Goal: Information Seeking & Learning: Learn about a topic

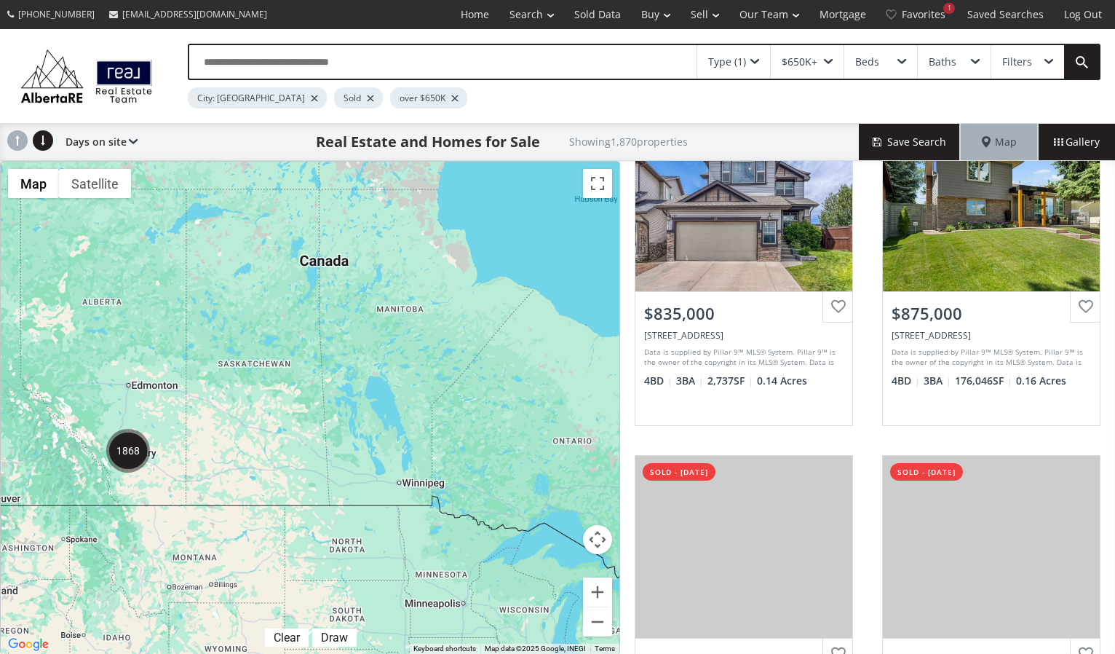
scroll to position [759, 0]
click at [127, 448] on img "1868" at bounding box center [128, 451] width 44 height 44
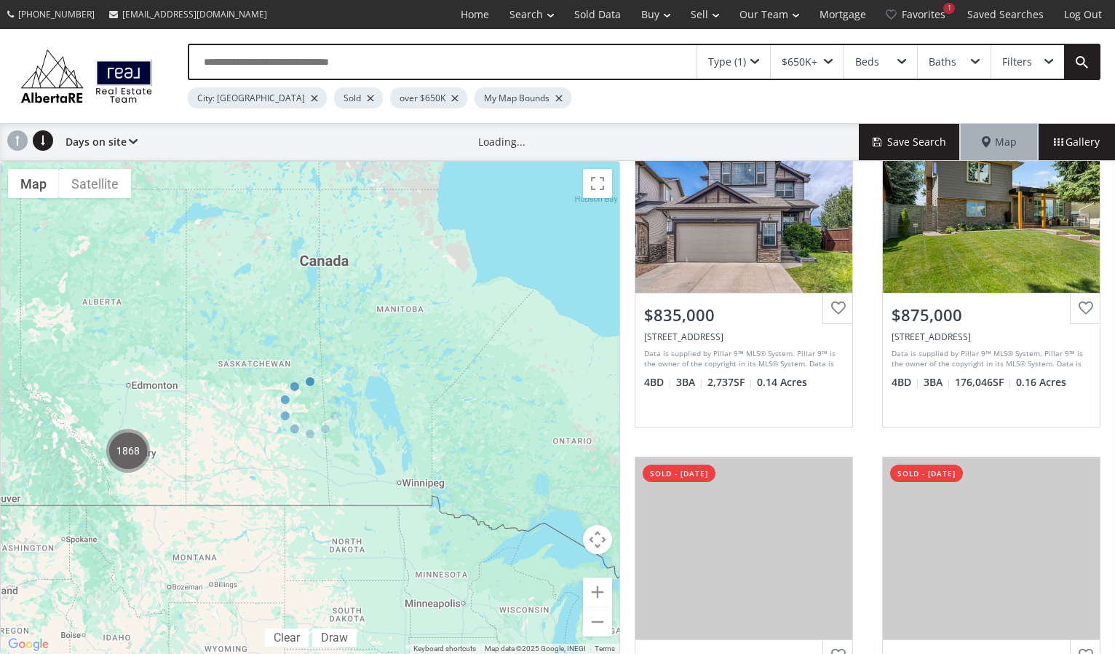
click at [127, 448] on div at bounding box center [310, 408] width 620 height 494
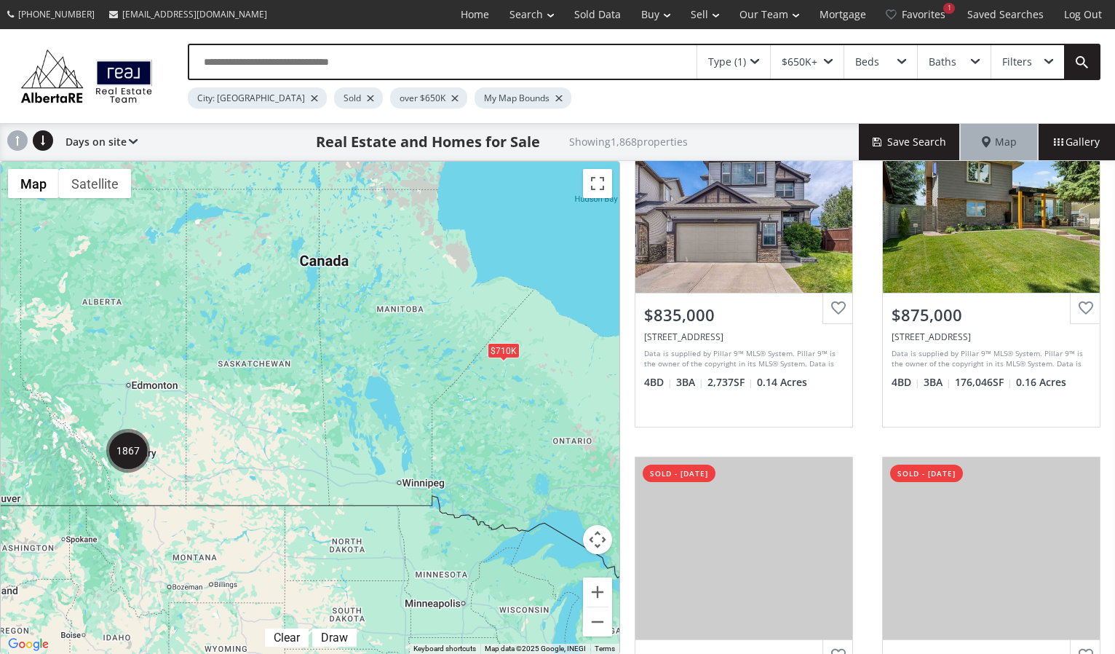
click at [129, 446] on img "1867" at bounding box center [128, 451] width 44 height 44
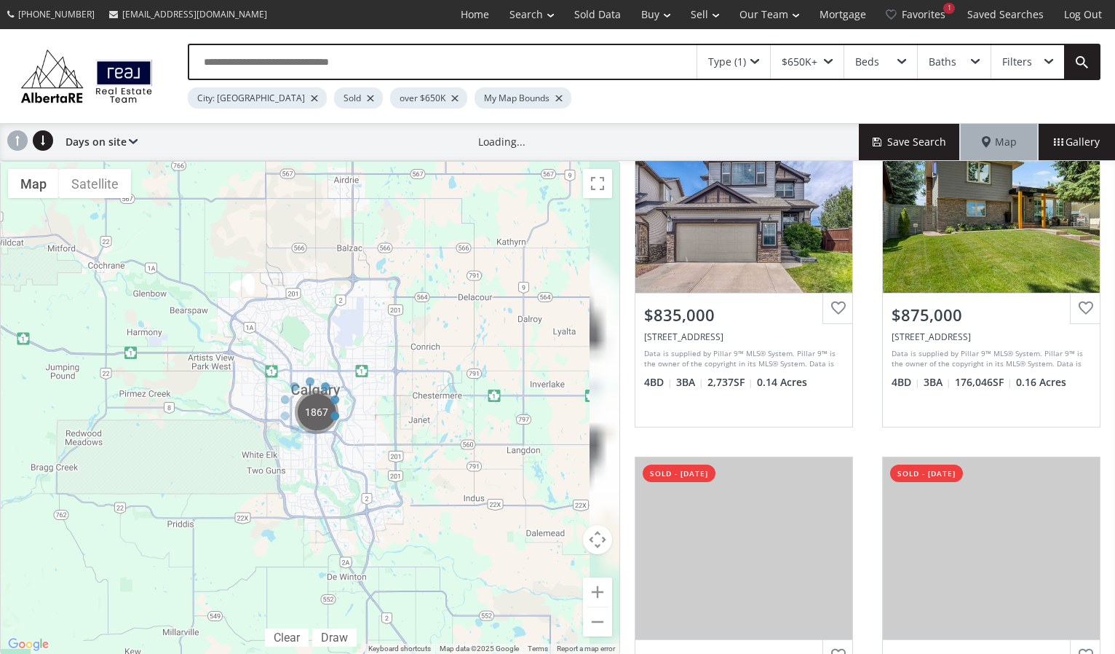
click at [129, 446] on div at bounding box center [310, 408] width 620 height 494
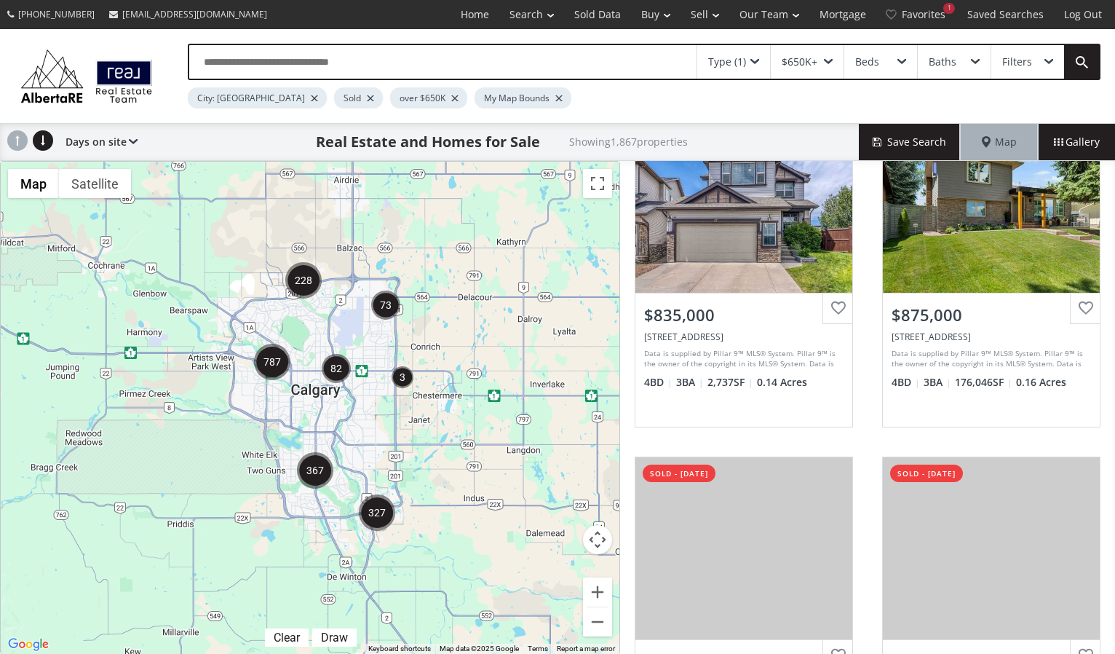
click at [306, 422] on div at bounding box center [310, 408] width 619 height 492
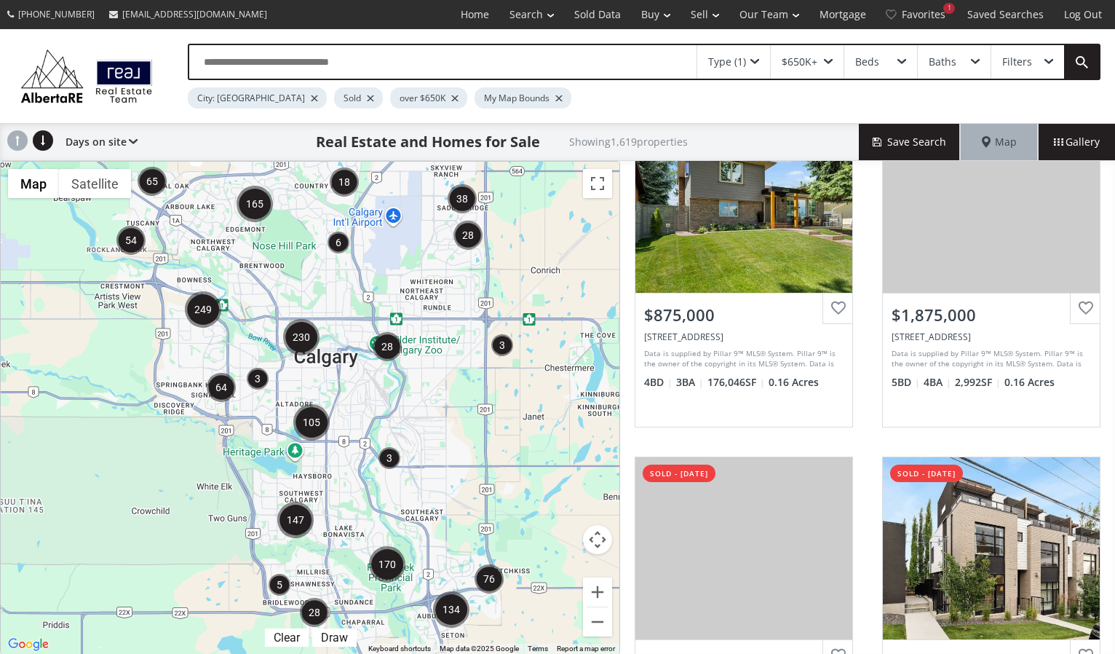
click at [282, 441] on div at bounding box center [310, 408] width 619 height 492
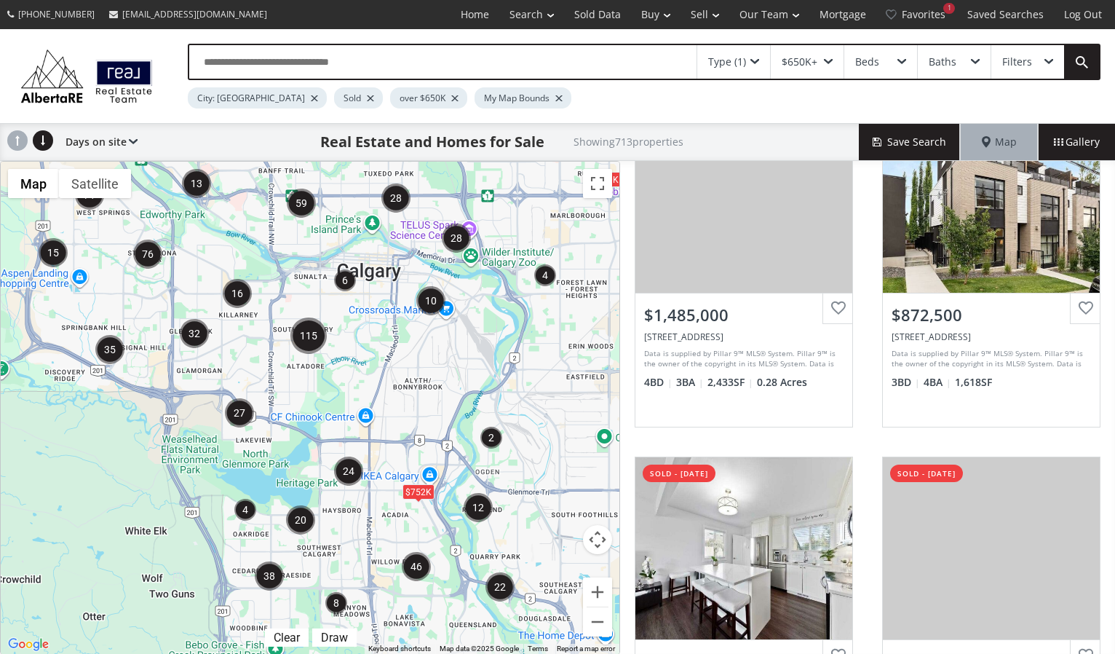
click at [274, 440] on div "$650K $752K" at bounding box center [310, 408] width 619 height 492
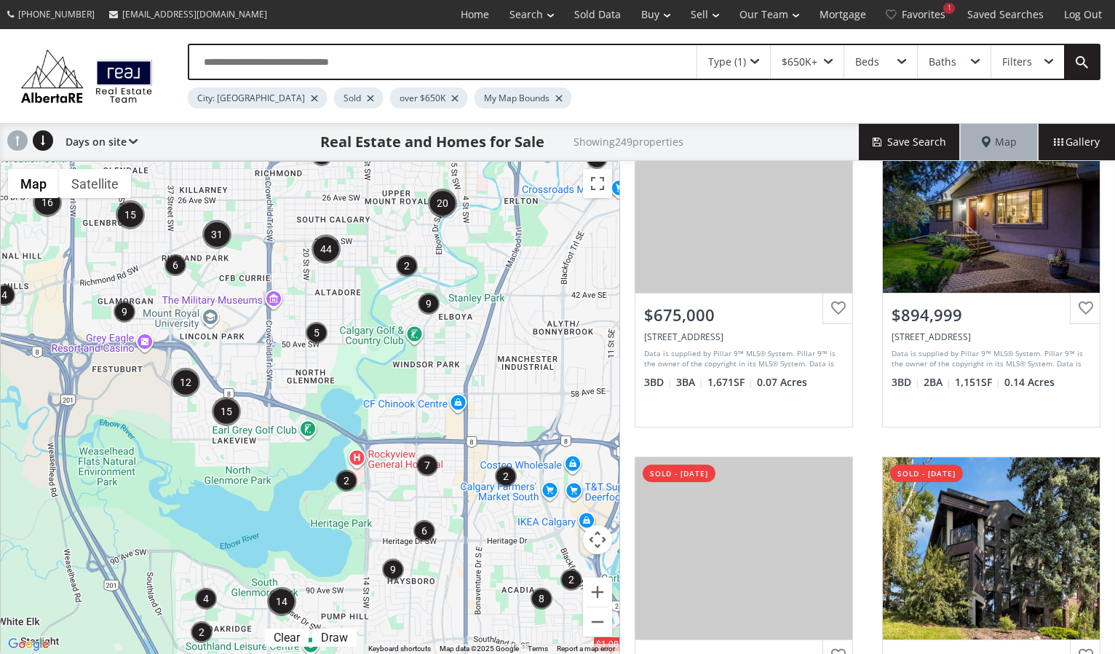
click at [239, 447] on div "$1.08M" at bounding box center [310, 408] width 619 height 492
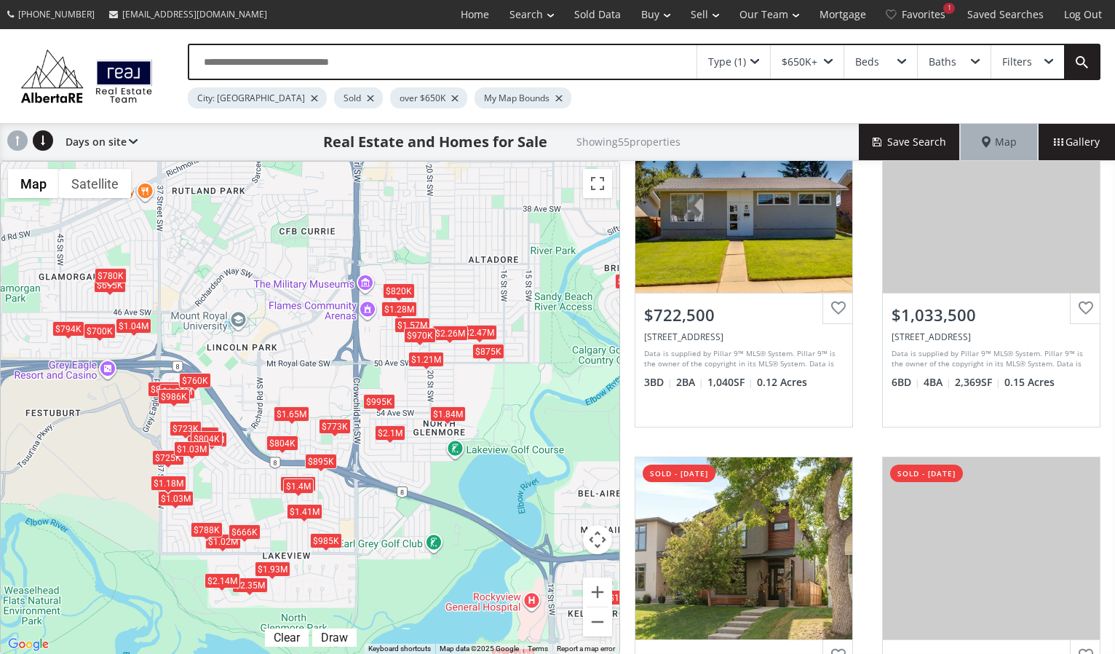
drag, startPoint x: 159, startPoint y: 365, endPoint x: 220, endPoint y: 482, distance: 132.2
click at [219, 490] on div "$1.28M $985K $860K $2.35M $723K $1.03M $1.57M $773K $1.94M $2.14M $695K $1.02M …" at bounding box center [310, 408] width 619 height 492
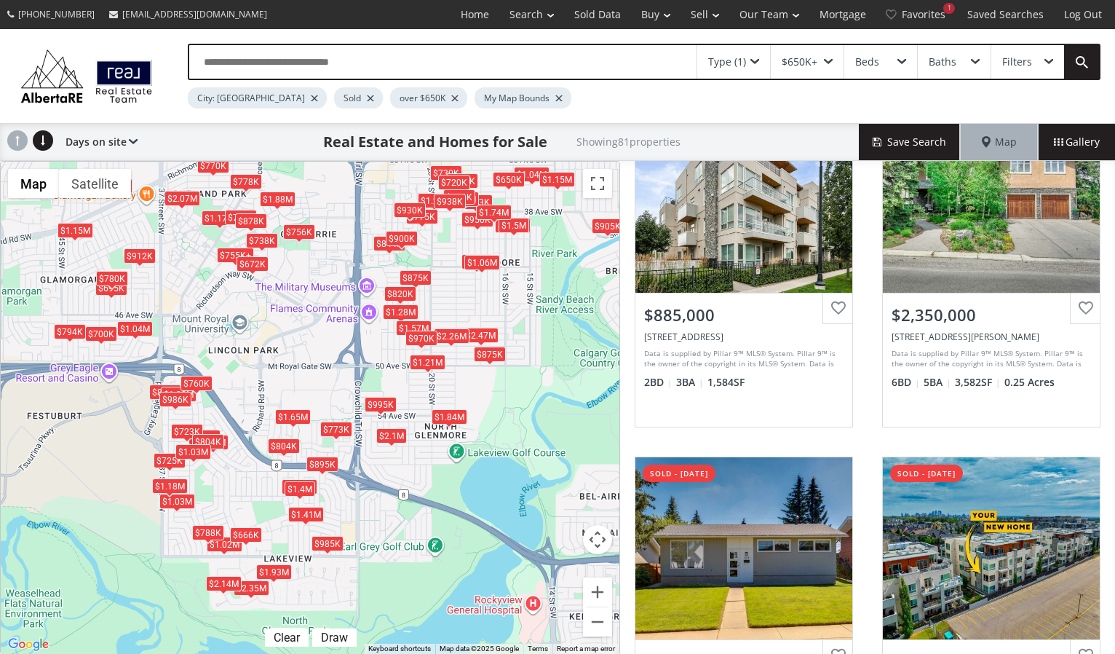
click at [222, 469] on div "$873K $1.28M $985K $860K $755K+ $2.35M $723K $755K+ $730K $1.49M $1.04M $950K $…" at bounding box center [310, 408] width 619 height 492
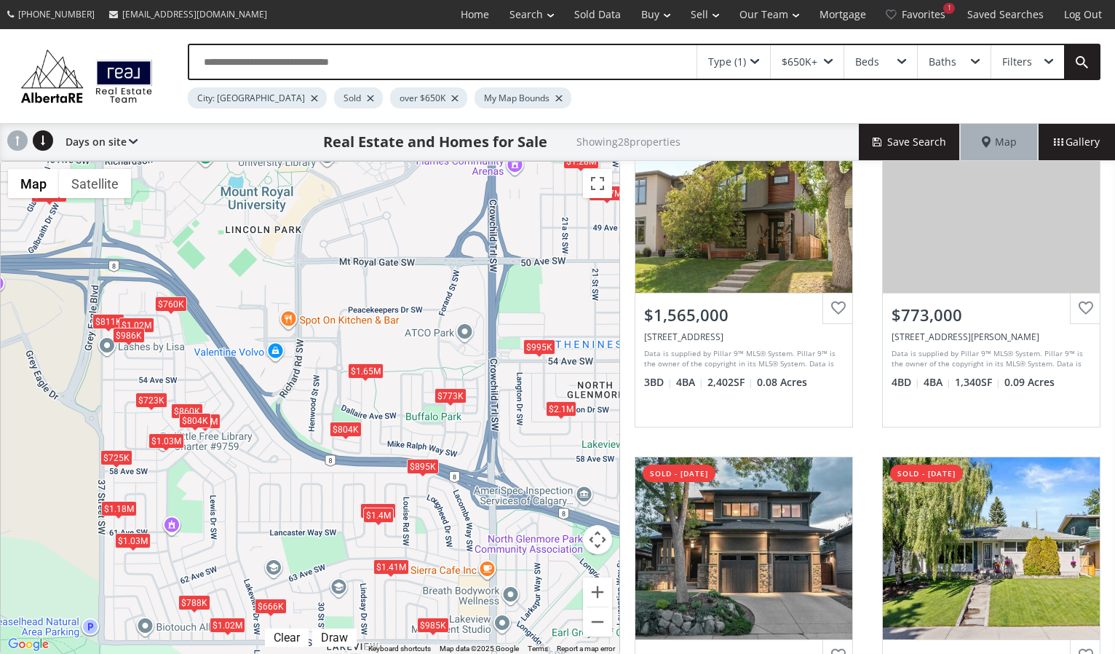
click at [202, 386] on div "$1.28M $985K $860K $723K $1.57M $773K $1.94M $1.02M $811K $895K $2.1M $1.02M $6…" at bounding box center [310, 408] width 619 height 492
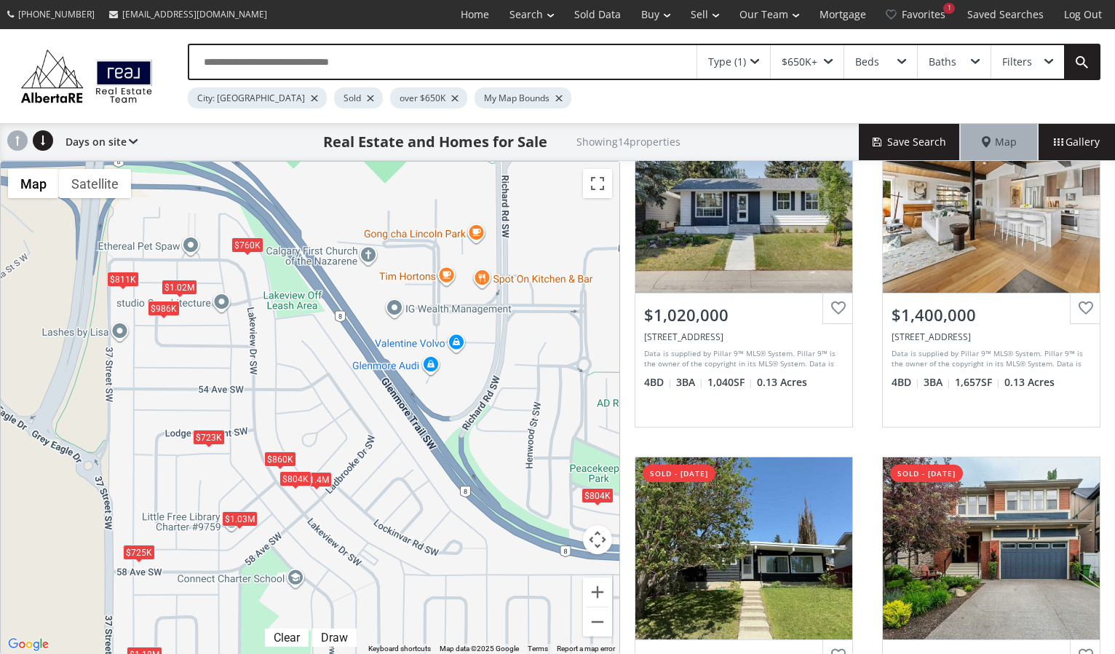
drag, startPoint x: 199, startPoint y: 379, endPoint x: 311, endPoint y: 397, distance: 113.5
click at [311, 397] on div "$860K $723K $1.94M $811K $1.02M $1.4M $725K $1.65M $760K $804K $986K $804K $1.0…" at bounding box center [310, 408] width 619 height 492
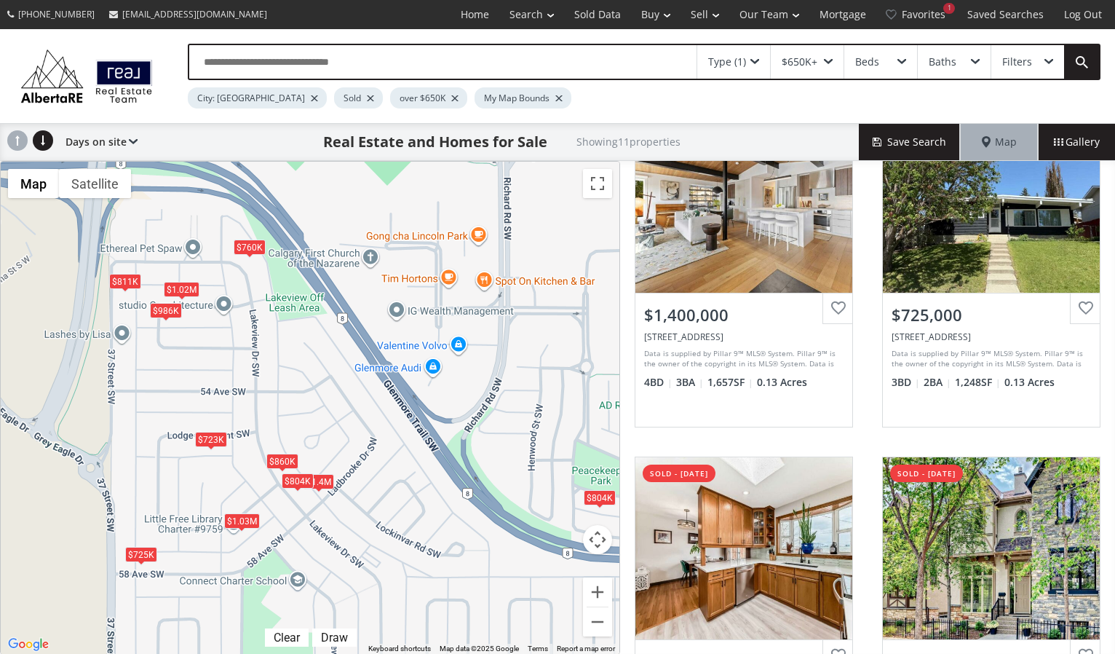
click at [235, 517] on div "$1.03M" at bounding box center [242, 520] width 36 height 15
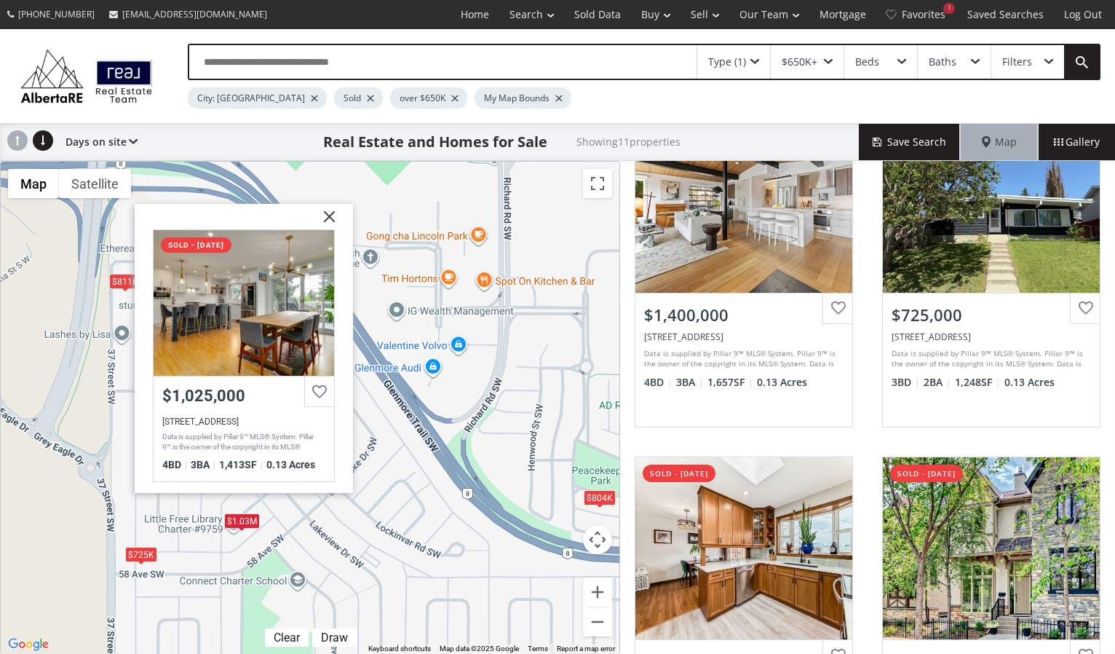
click at [210, 541] on div "$860K $723K $811K $1.02M $1.4M $725K $760K $804K $986K $804K $1.03[GEOGRAPHIC_D…" at bounding box center [310, 408] width 619 height 492
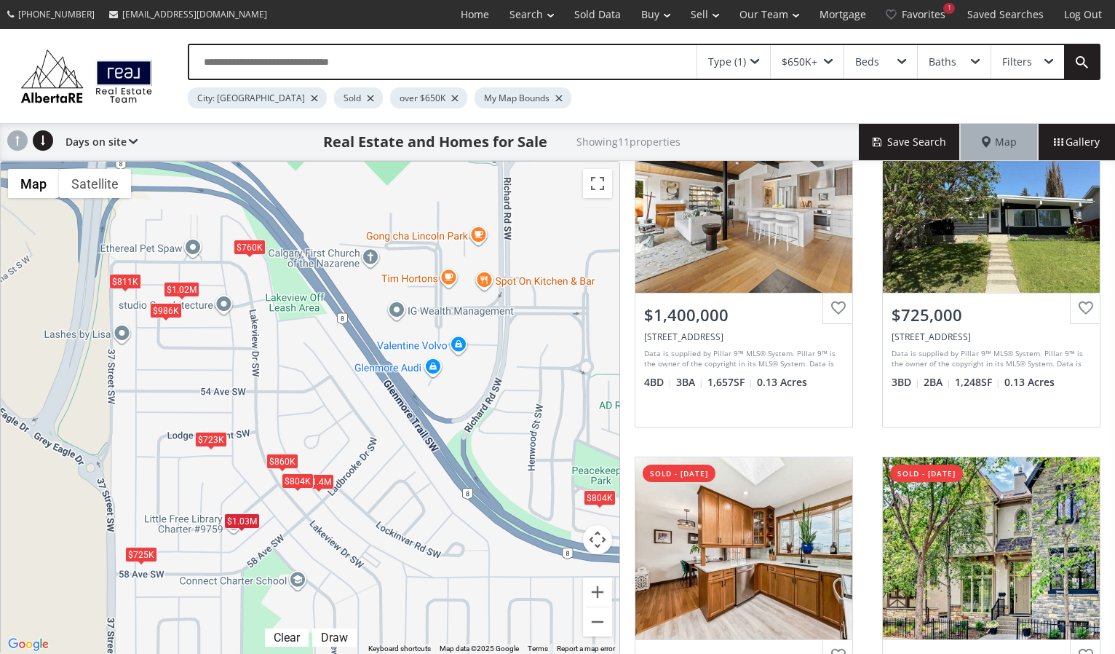
click at [243, 518] on div "$1.03M" at bounding box center [242, 520] width 36 height 15
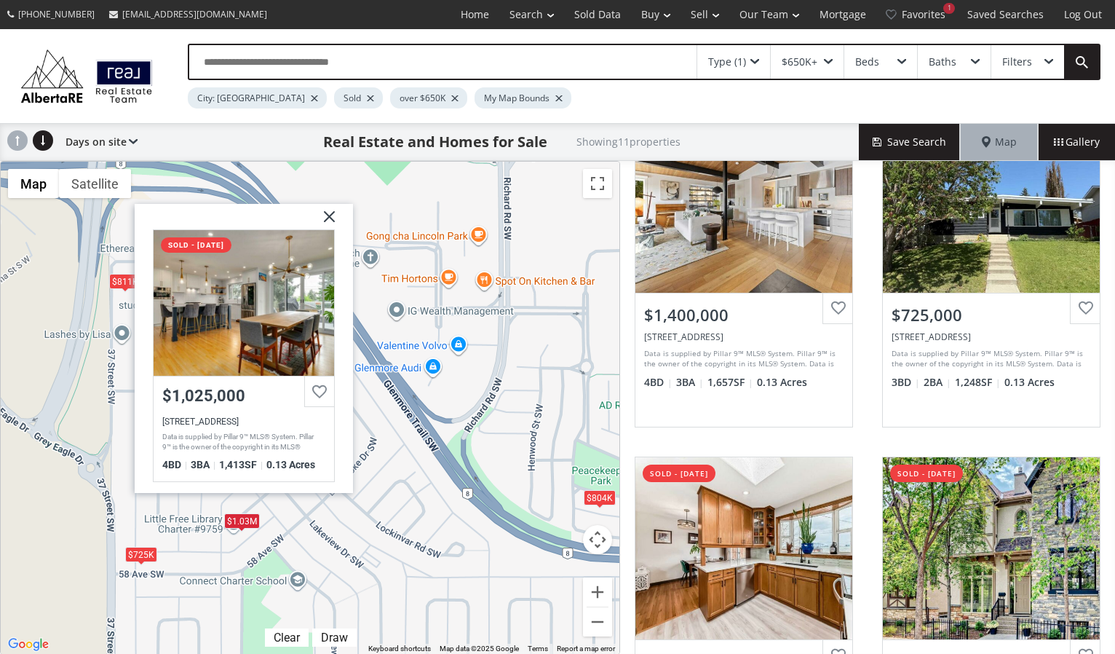
click at [176, 509] on div "$860K $723K $811K $1.02M $1.4M $725K $760K $804K $986K $804K $1.03[GEOGRAPHIC_D…" at bounding box center [310, 408] width 619 height 492
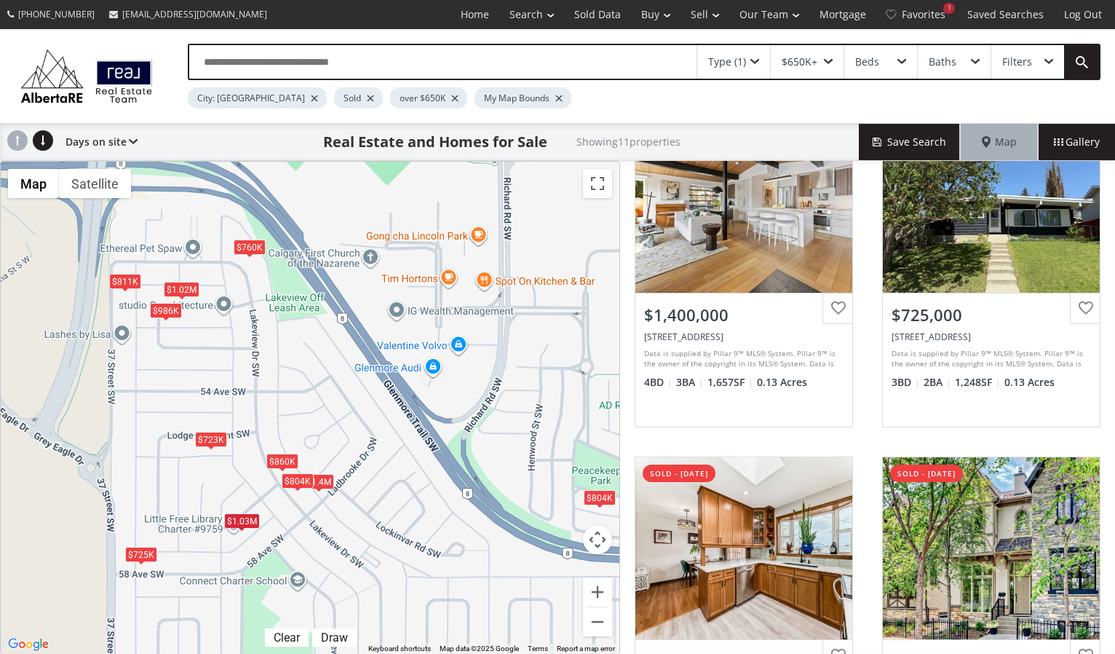
click at [196, 488] on div "$860K $723K $811K $1.02M $1.4M $725K $760K $804K $986K $804K $1.03M" at bounding box center [310, 408] width 619 height 492
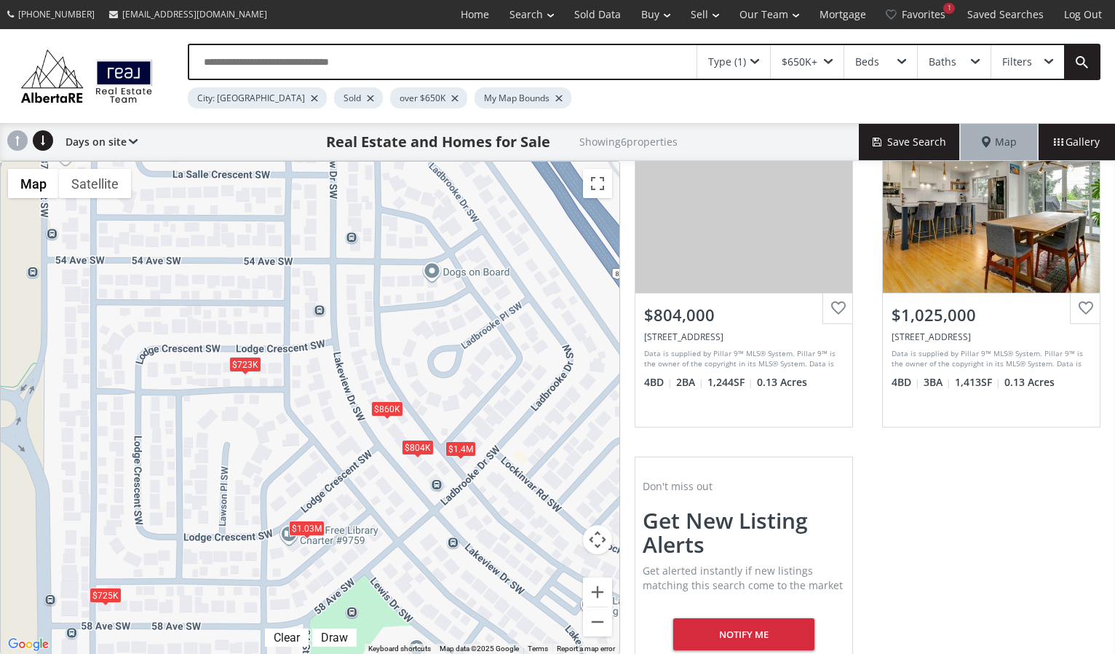
drag, startPoint x: 189, startPoint y: 555, endPoint x: 206, endPoint y: 520, distance: 39.1
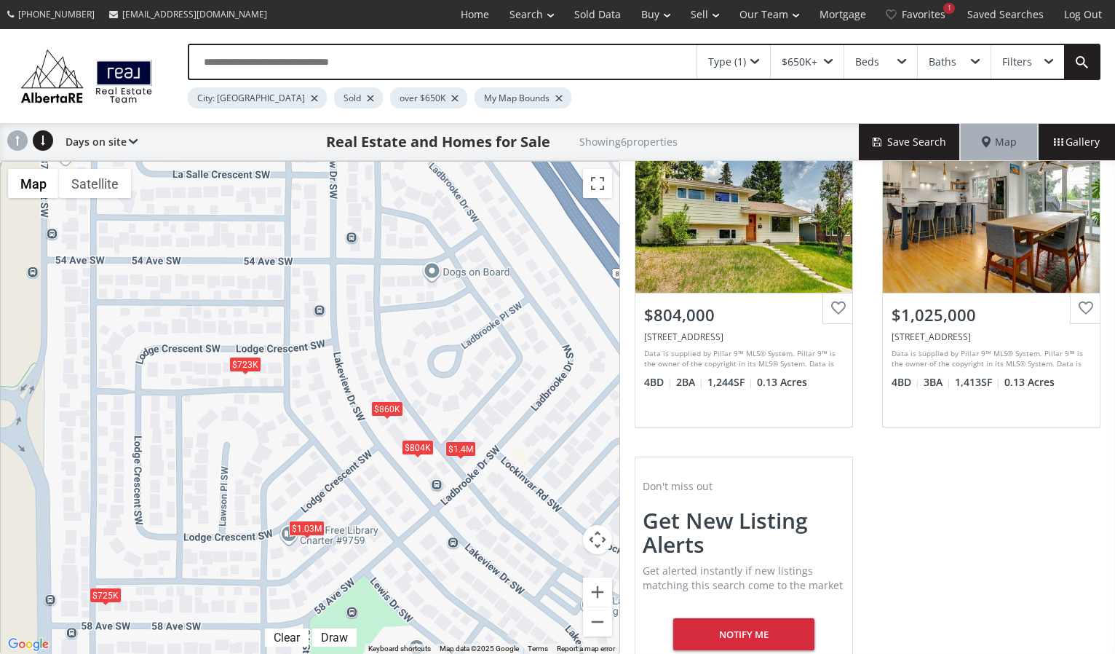
click at [206, 520] on div "$860K $723K $1.4M $725K $804K $1.03M" at bounding box center [310, 408] width 619 height 492
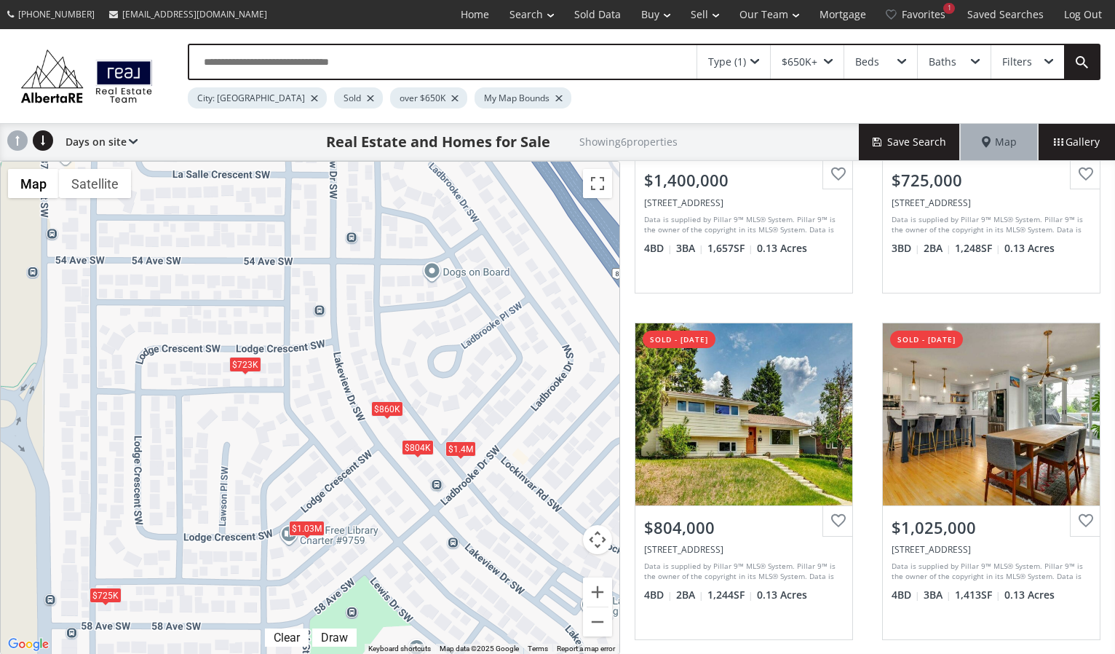
scroll to position [759, 0]
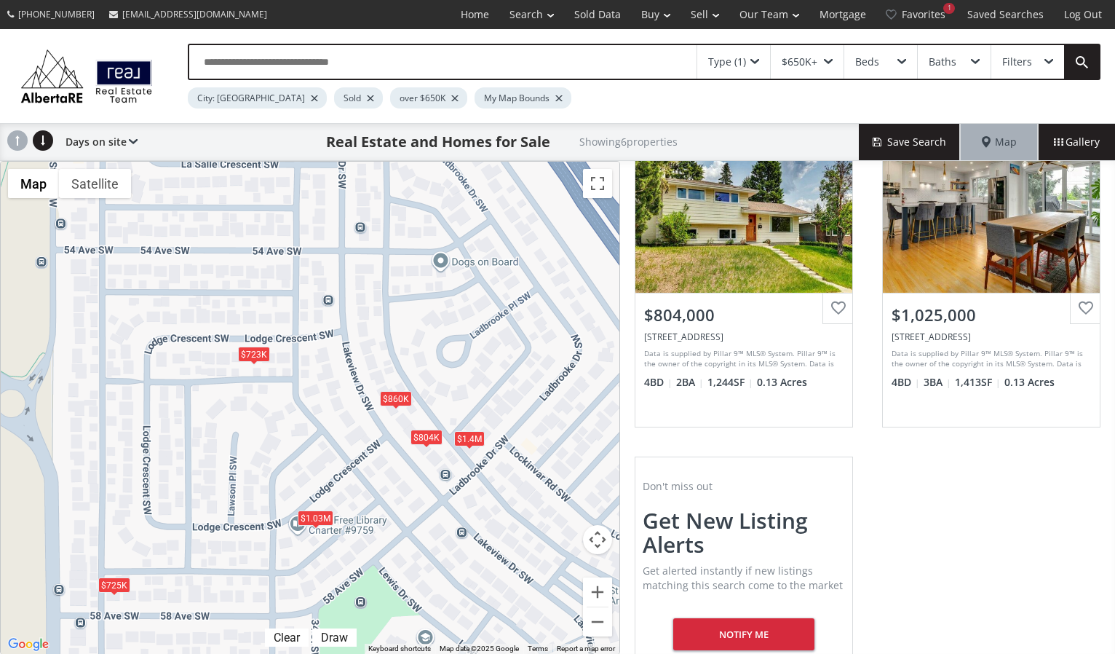
drag, startPoint x: 191, startPoint y: 539, endPoint x: 200, endPoint y: 528, distance: 14.6
click at [200, 528] on div "$860K $723K $1.4M $725K $804K $1.03M" at bounding box center [310, 408] width 619 height 492
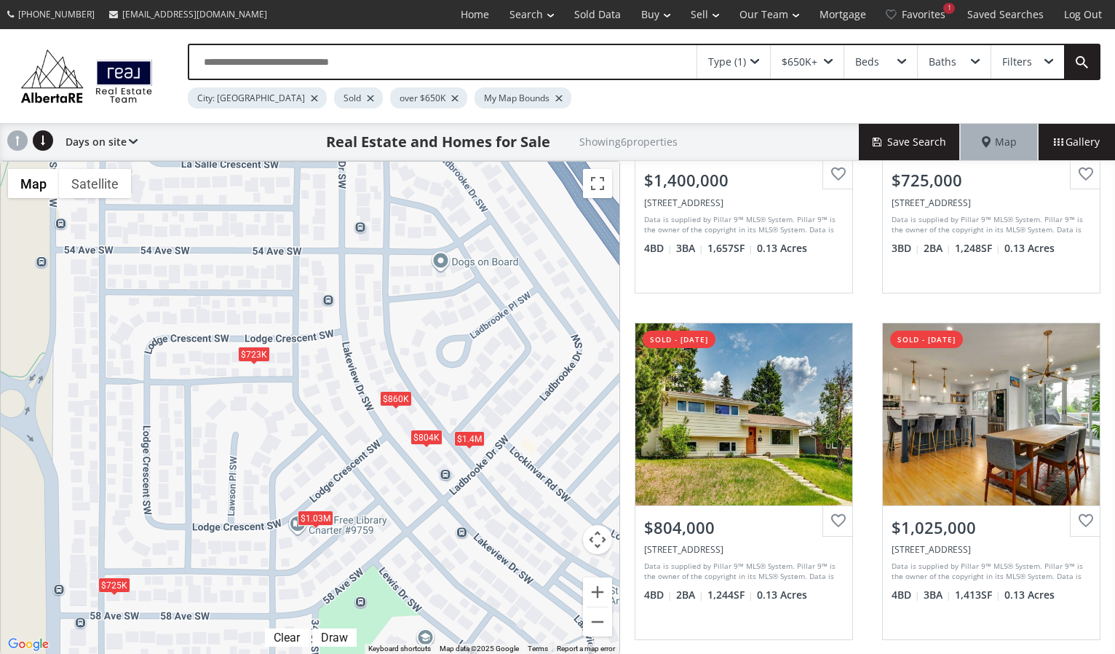
scroll to position [759, 0]
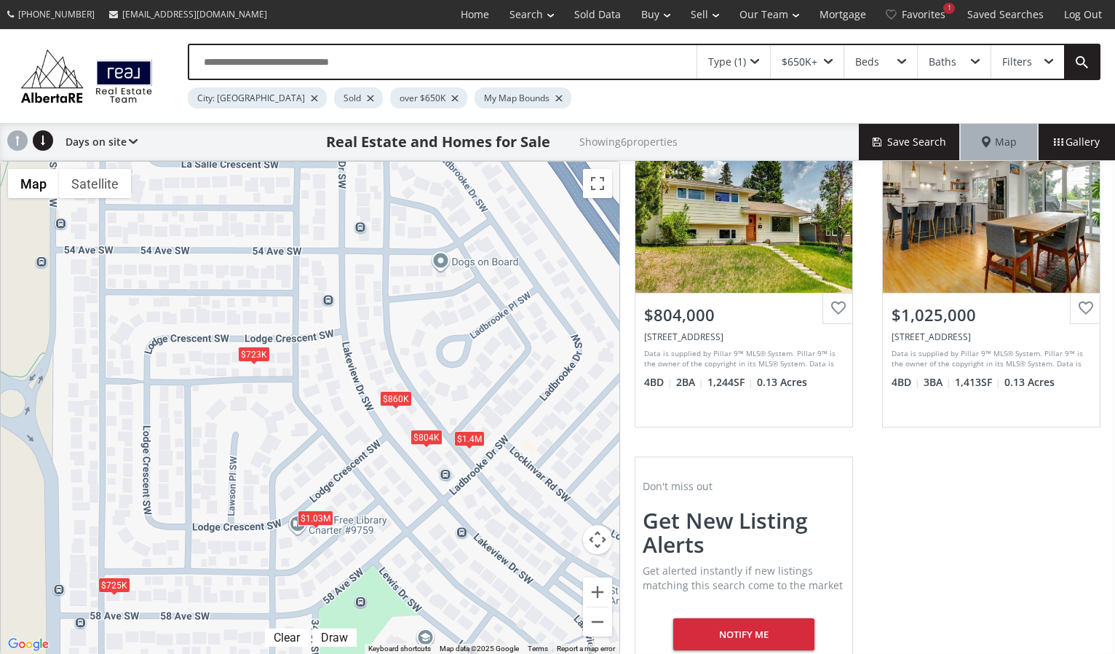
click at [312, 516] on div "$1.03M" at bounding box center [316, 517] width 36 height 15
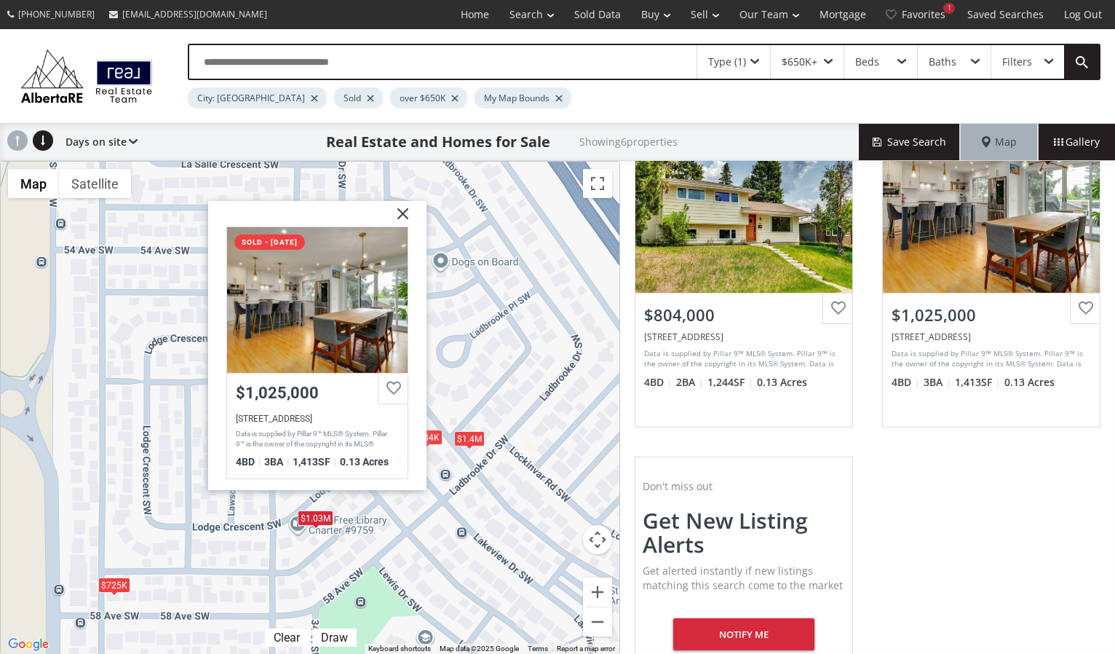
click at [262, 520] on div "$860K $723K $1.4M $725K $804K $1.03[GEOGRAPHIC_DATA] sold - [DATE] $1,025,000 […" at bounding box center [310, 408] width 619 height 492
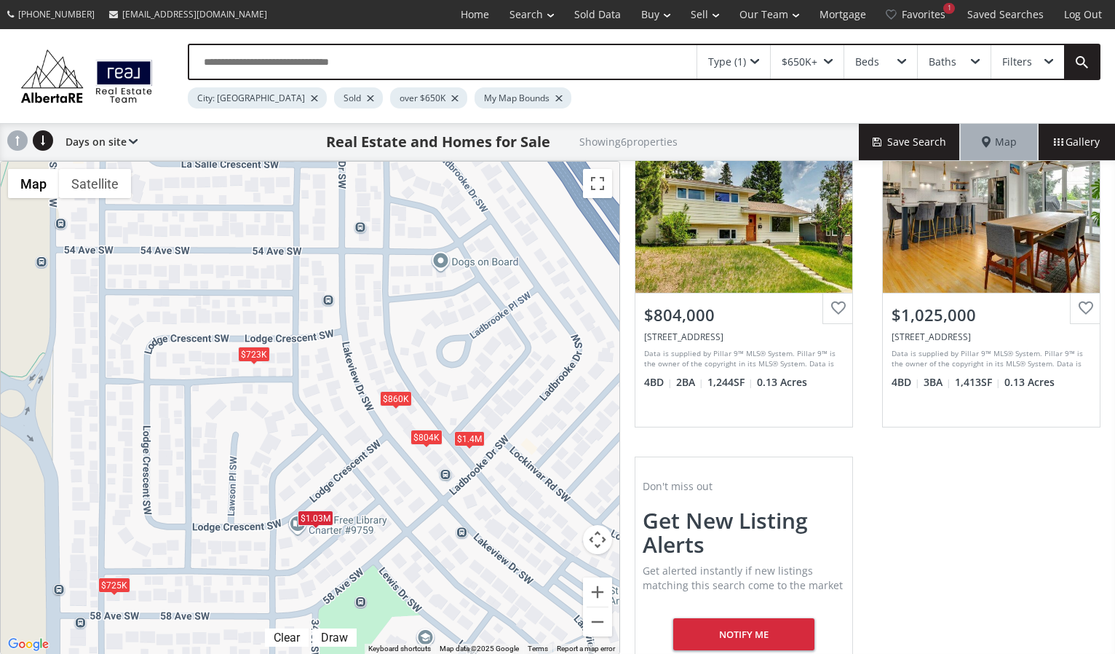
click at [306, 514] on div "$1.03M" at bounding box center [316, 517] width 36 height 15
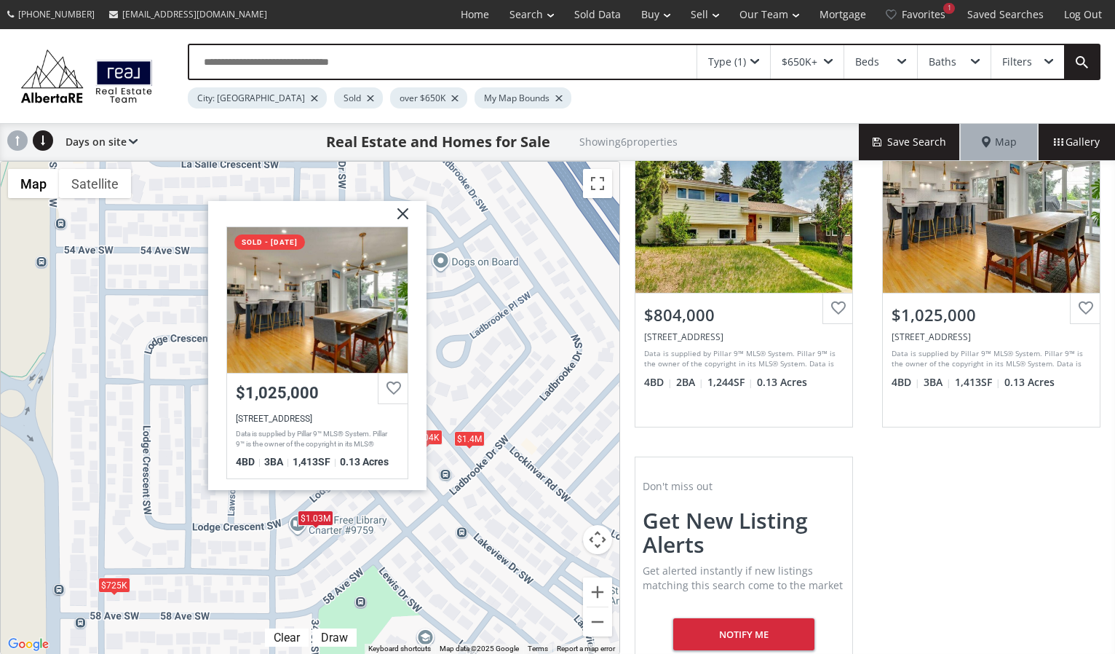
click at [406, 211] on img at bounding box center [397, 219] width 36 height 36
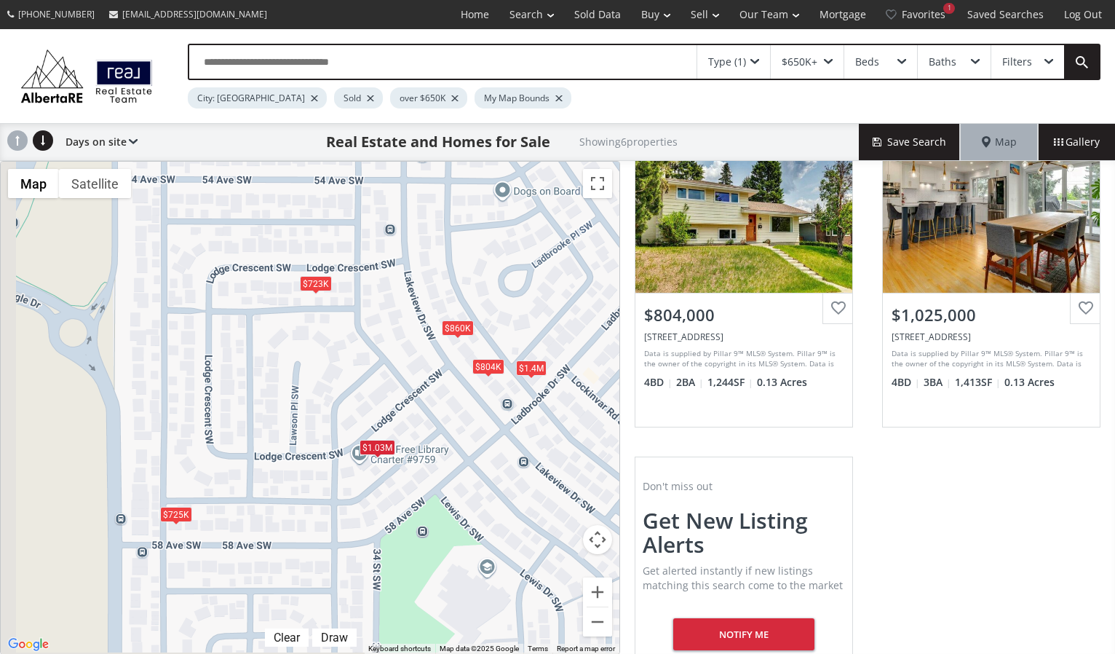
drag, startPoint x: 293, startPoint y: 387, endPoint x: 357, endPoint y: 314, distance: 97.4
click at [357, 314] on div "$860K $723K $1.4M $725K $804K $1.03M" at bounding box center [310, 408] width 619 height 492
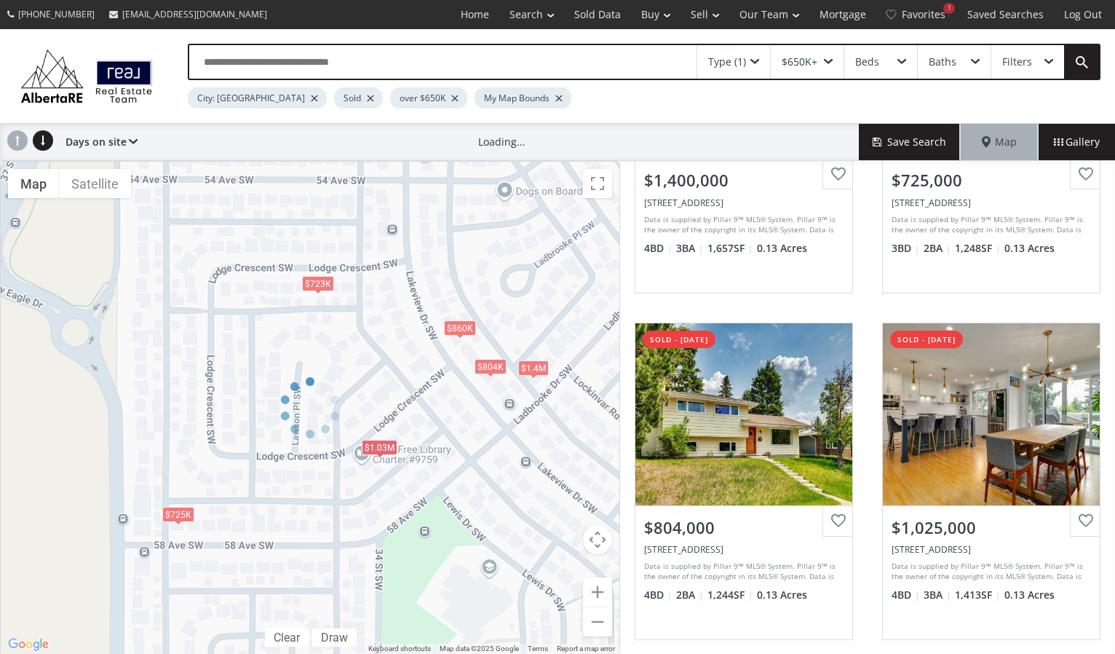
scroll to position [759, 0]
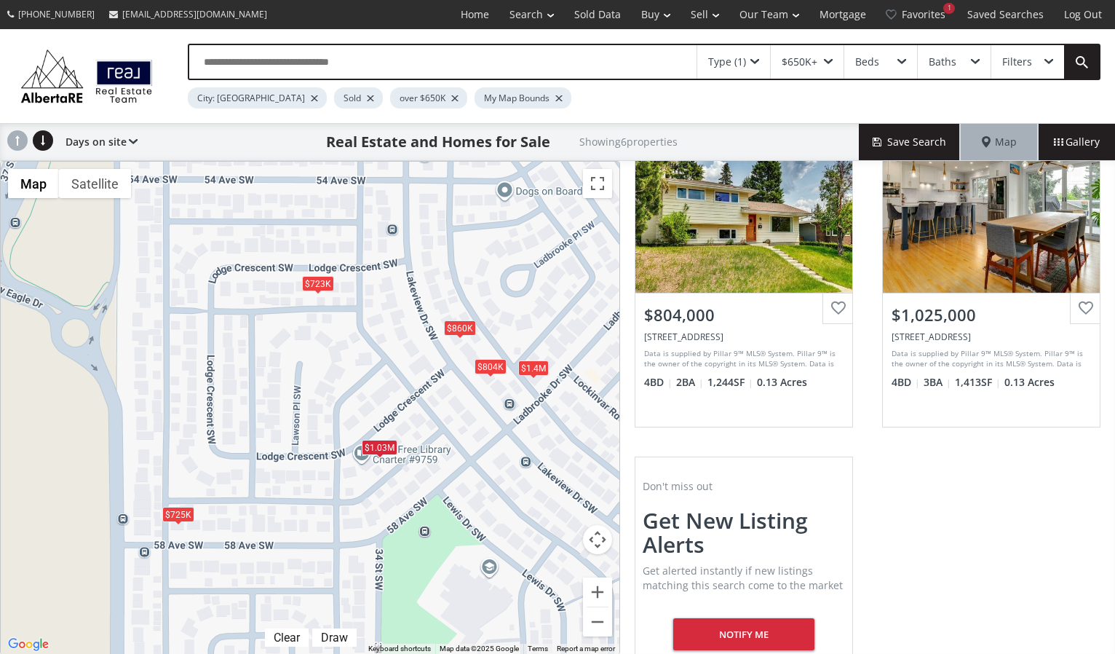
click at [259, 455] on div "$860K $723K $1.4M $725K $804K $1.03M" at bounding box center [310, 408] width 619 height 492
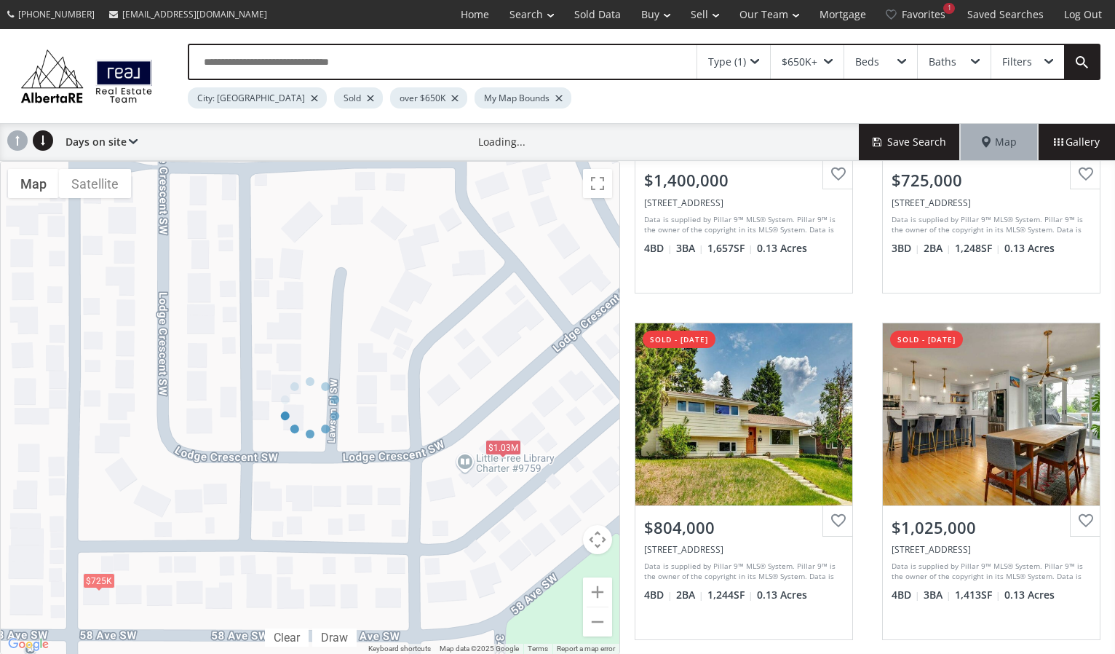
scroll to position [157, 0]
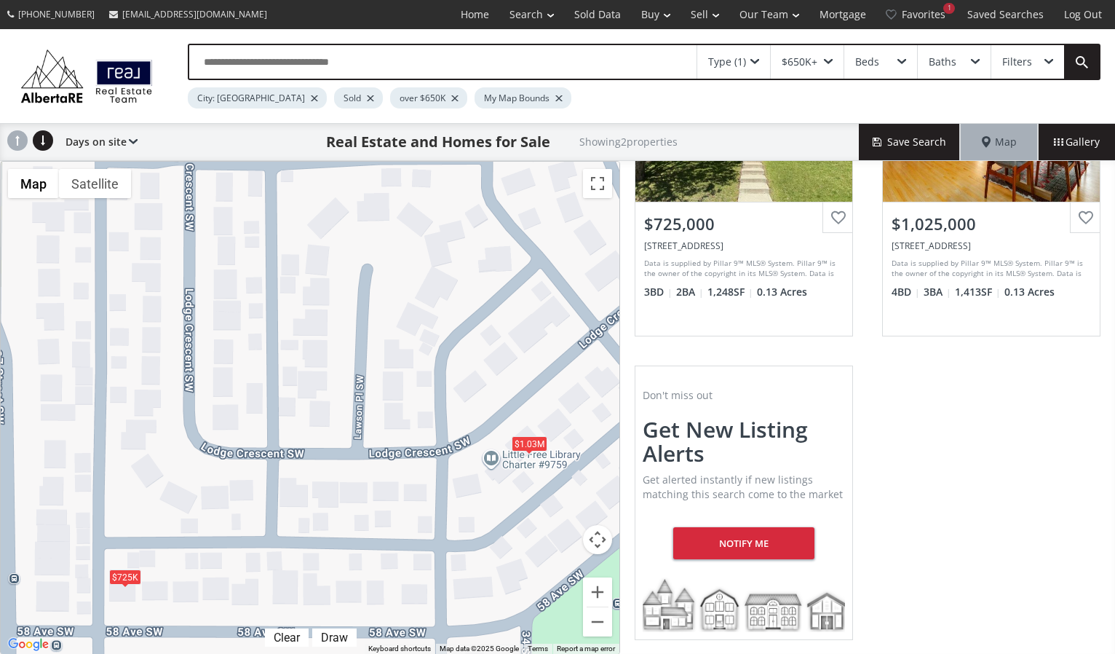
drag, startPoint x: 266, startPoint y: 462, endPoint x: 293, endPoint y: 458, distance: 27.9
click at [293, 458] on div "$725K $1.03M" at bounding box center [310, 408] width 619 height 492
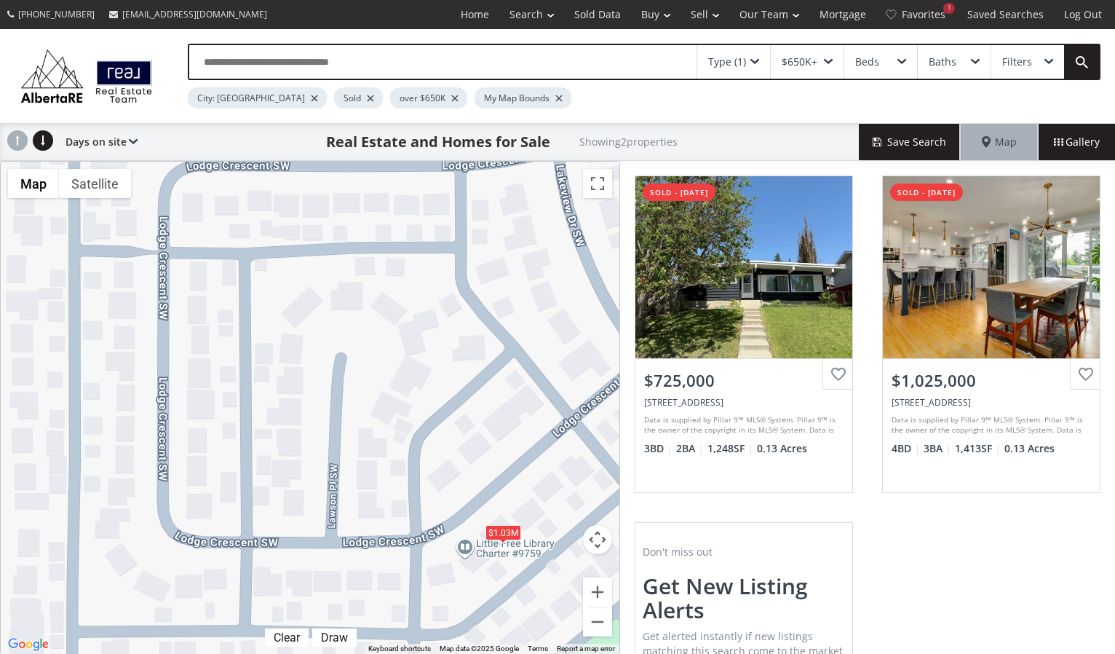
drag, startPoint x: 348, startPoint y: 446, endPoint x: 336, endPoint y: 556, distance: 111.3
click at [333, 555] on div "$725K $1.03M" at bounding box center [310, 408] width 619 height 492
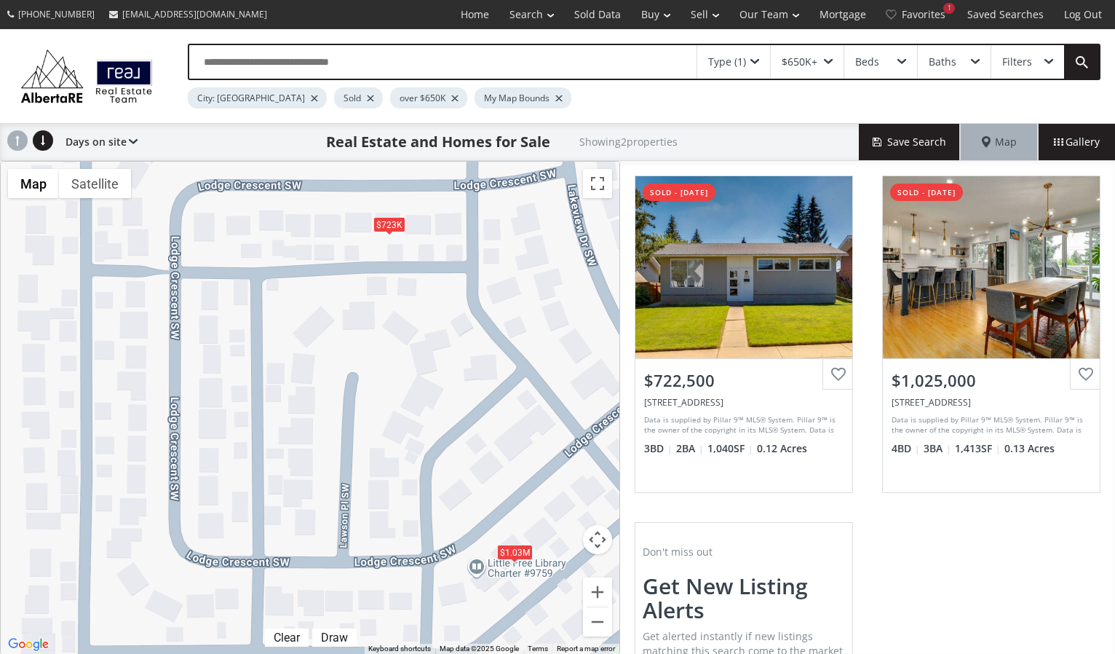
click at [451, 504] on div "$723K $1.03M" at bounding box center [310, 408] width 619 height 492
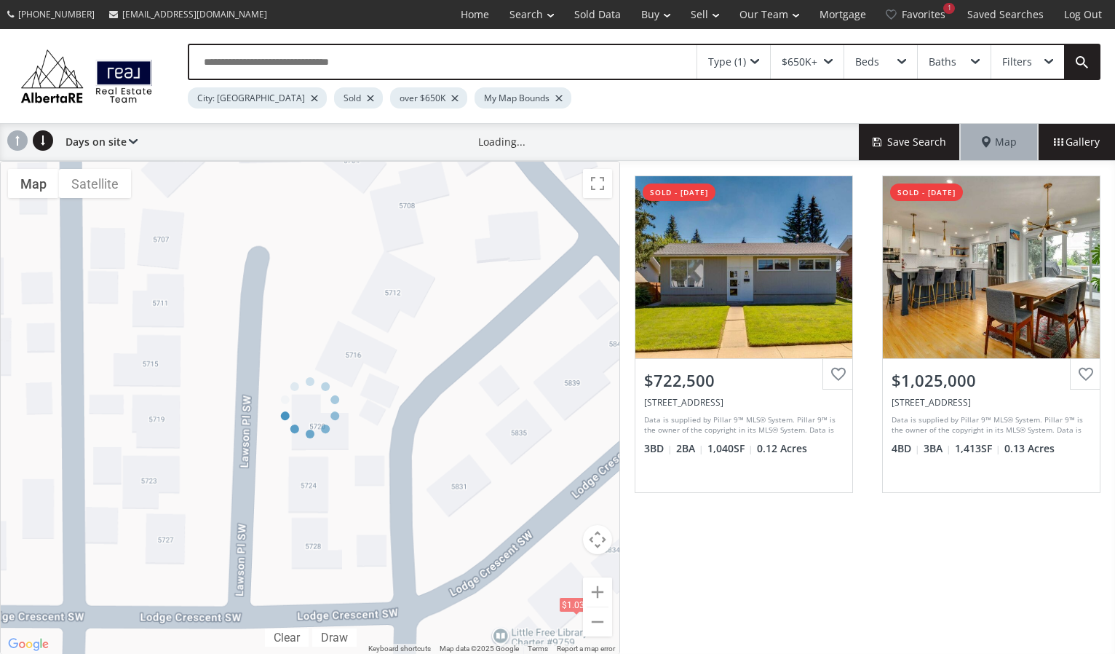
click at [451, 504] on div at bounding box center [310, 408] width 620 height 494
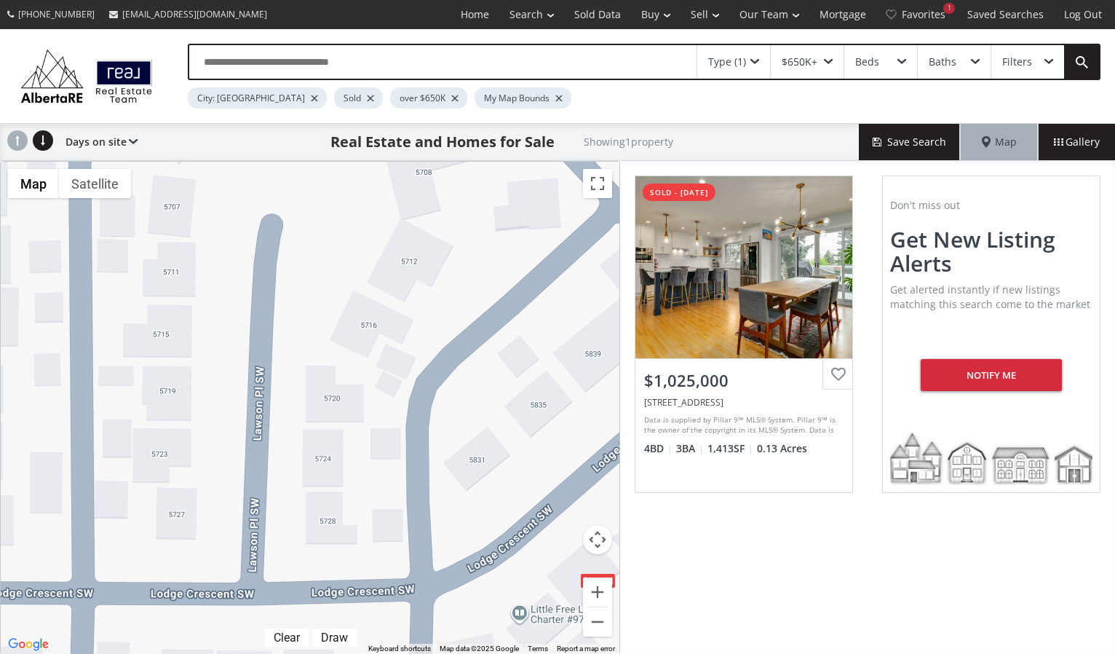
drag, startPoint x: 412, startPoint y: 564, endPoint x: 430, endPoint y: 537, distance: 32.5
click at [430, 537] on div "$1.03M" at bounding box center [310, 408] width 619 height 492
click at [477, 479] on div "$1.03M" at bounding box center [310, 408] width 619 height 492
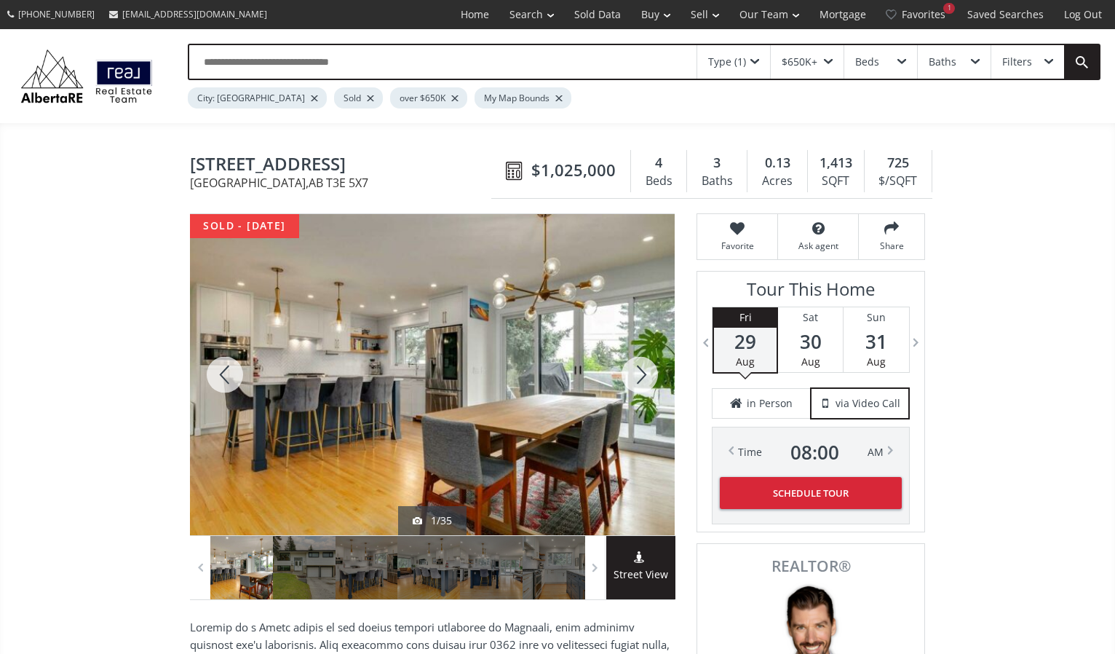
scroll to position [7, 0]
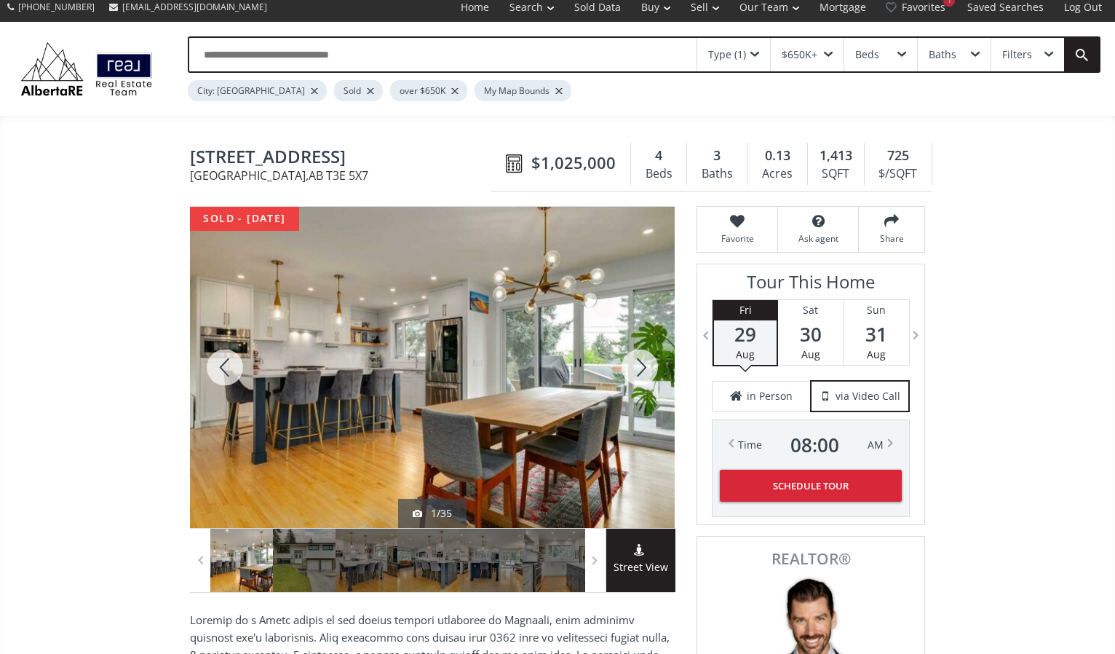
click at [643, 364] on div at bounding box center [640, 367] width 70 height 321
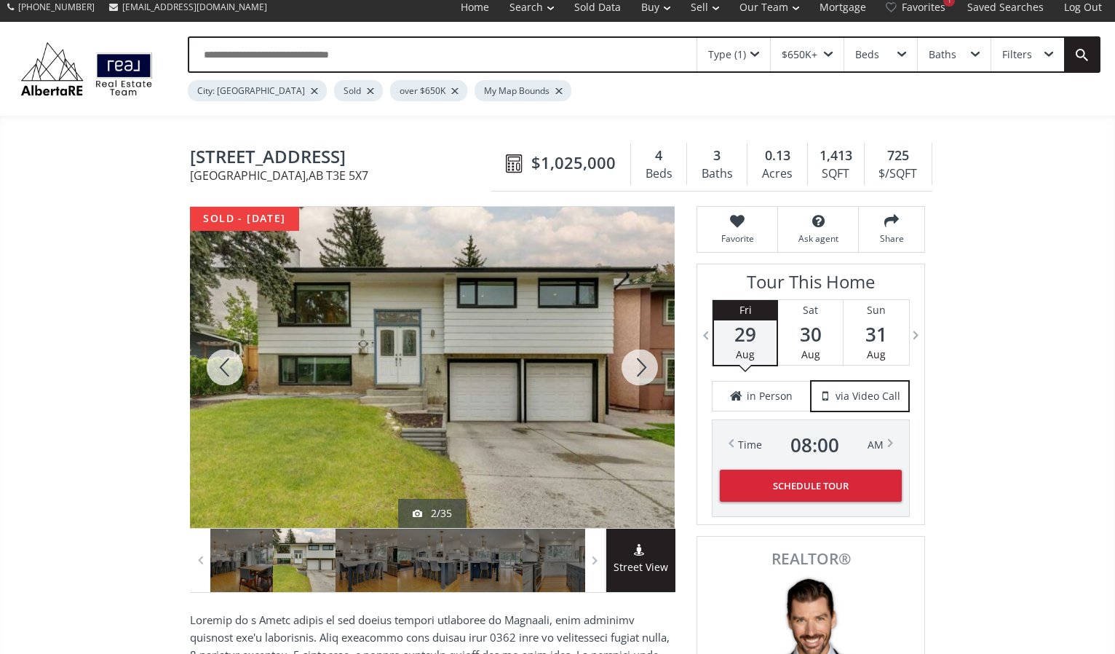
click at [643, 364] on div at bounding box center [640, 367] width 70 height 321
